Goal: Check status: Check status

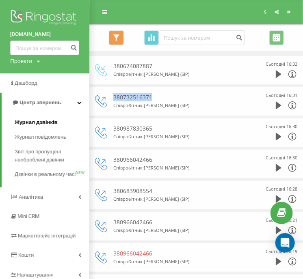
click at [52, 120] on span "Журнал дзвінків" at bounding box center [36, 123] width 43 height 8
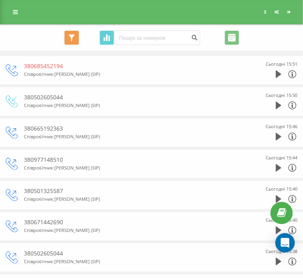
click at [242, 102] on div "Співробітник : Cухотерин Виталий (SIP)" at bounding box center [134, 106] width 220 height 8
